Goal: Task Accomplishment & Management: Use online tool/utility

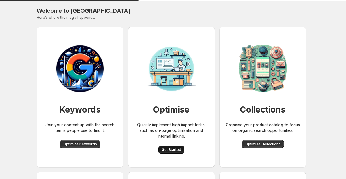
click at [176, 150] on span "Get Started" at bounding box center [171, 150] width 19 height 5
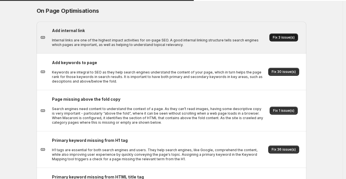
click at [277, 37] on span "Fix 3 issue(s)" at bounding box center [284, 37] width 22 height 5
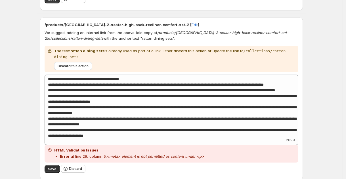
scroll to position [462, 0]
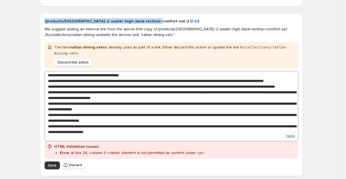
drag, startPoint x: 45, startPoint y: 20, endPoint x: 152, endPoint y: 21, distance: 107.3
click at [152, 21] on div "/products/[GEOGRAPHIC_DATA]-2-seater-high-back-recliner-comfort-set-2 [ Edit ] …" at bounding box center [171, 95] width 263 height 163
copy p "/products/[GEOGRAPHIC_DATA]-2-seater-high-back-recliner-comfort-set-"
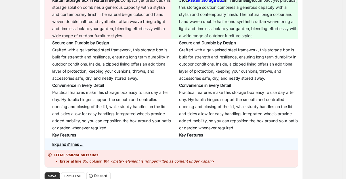
scroll to position [0, 0]
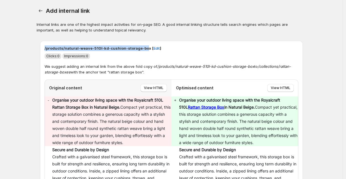
drag, startPoint x: 45, startPoint y: 49, endPoint x: 145, endPoint y: 48, distance: 99.1
click at [145, 48] on div "/products/natural-weave-510l-kd-cushion-storage-box [ Edit ] Clicks: 0 Impressi…" at bounding box center [171, 167] width 263 height 253
copy p "/products/natural-weave-510l-kd-cushion-storage-bo"
